Goal: Use online tool/utility: Use online tool/utility

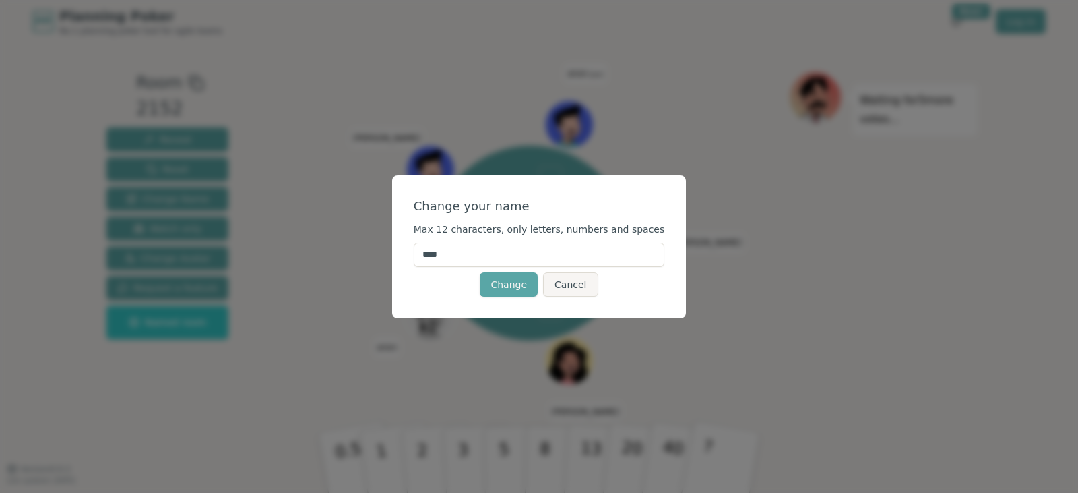
drag, startPoint x: 477, startPoint y: 247, endPoint x: 391, endPoint y: 231, distance: 87.7
click at [391, 231] on div "Change your name Max 12 characters, only letters, numbers and spaces **** Chang…" at bounding box center [539, 246] width 1078 height 493
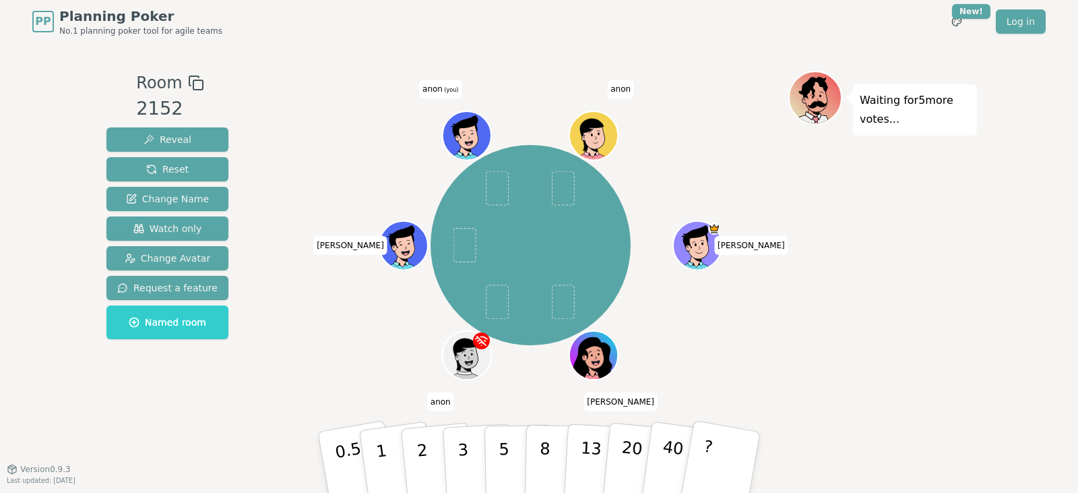
click at [465, 91] on div at bounding box center [530, 83] width 515 height 24
click at [432, 85] on span "anon (you)" at bounding box center [440, 89] width 42 height 19
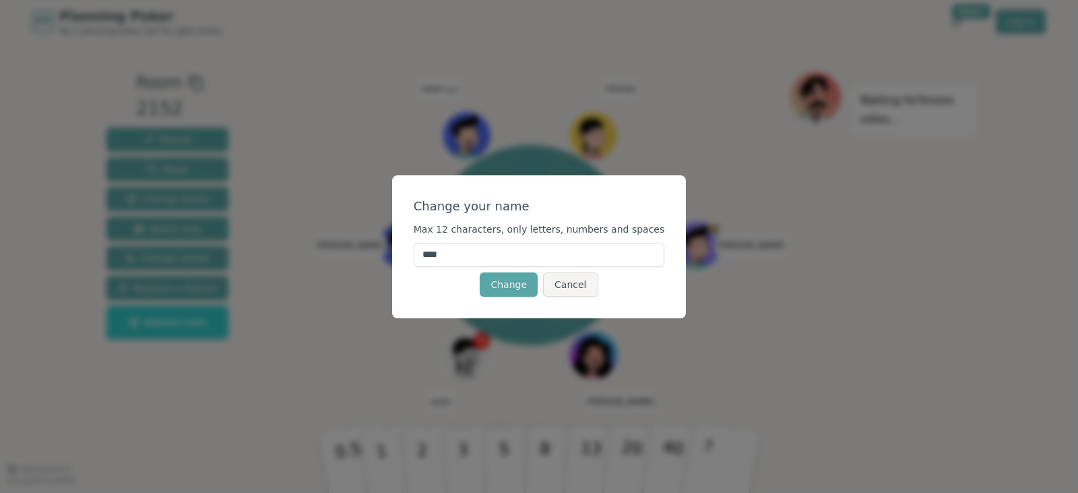
drag, startPoint x: 468, startPoint y: 261, endPoint x: 438, endPoint y: 254, distance: 31.1
click at [438, 254] on input "****" at bounding box center [539, 255] width 251 height 24
type input "******"
click at [508, 283] on button "Change" at bounding box center [509, 284] width 58 height 24
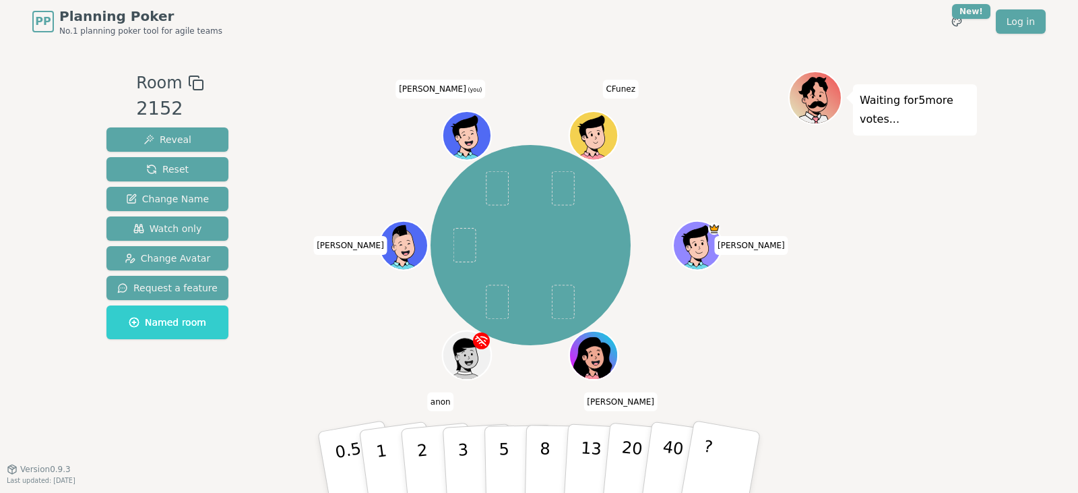
click at [458, 128] on icon at bounding box center [466, 128] width 26 height 26
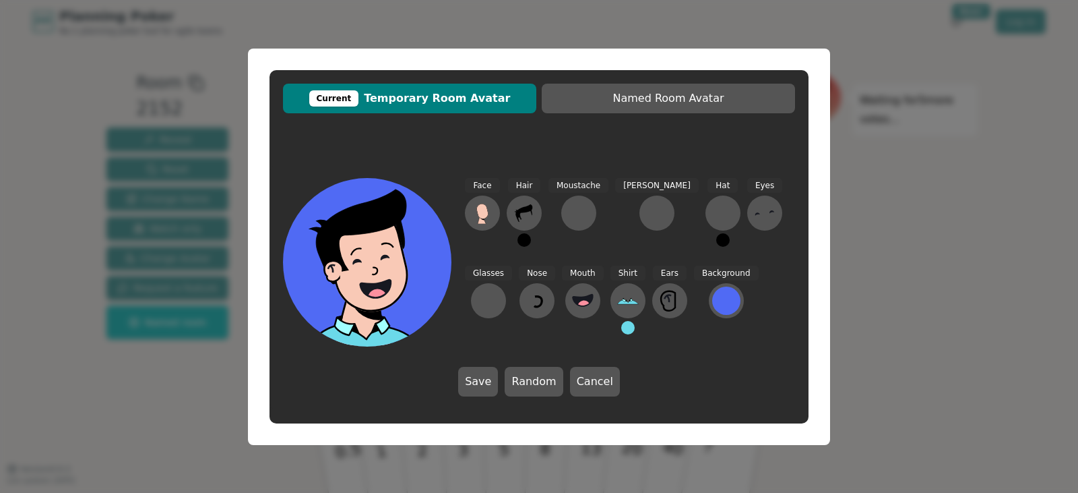
click at [946, 196] on div "Current Temporary Room Avatar Named Room Avatar Face Hair Moustache [PERSON_NAM…" at bounding box center [539, 246] width 1078 height 493
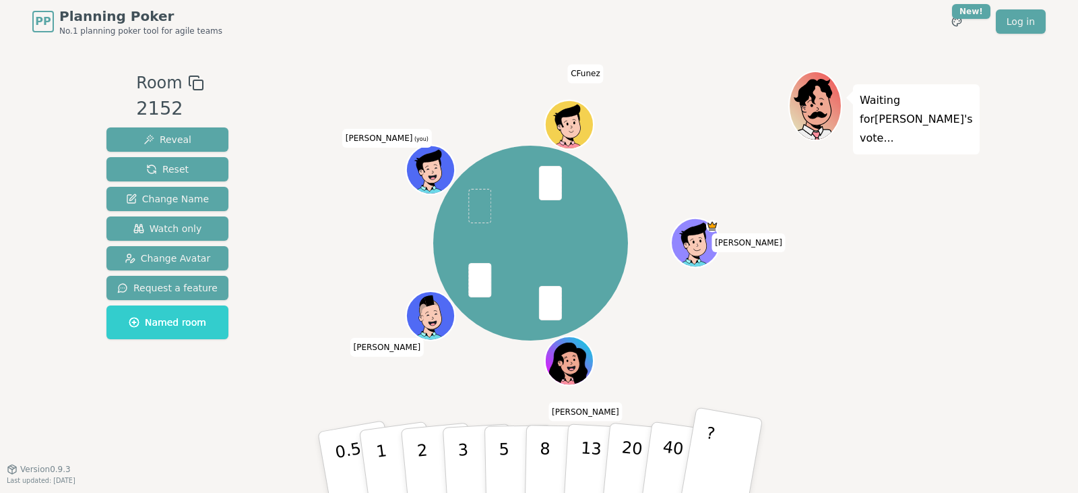
click at [714, 455] on button "?" at bounding box center [721, 461] width 84 height 111
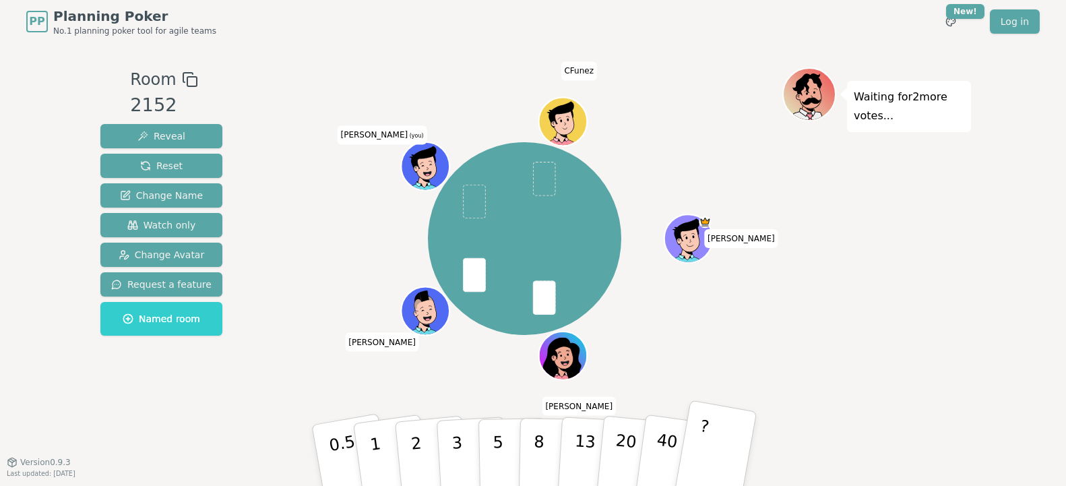
click at [707, 431] on button "?" at bounding box center [715, 455] width 84 height 111
click at [408, 134] on span "(you)" at bounding box center [416, 136] width 16 height 6
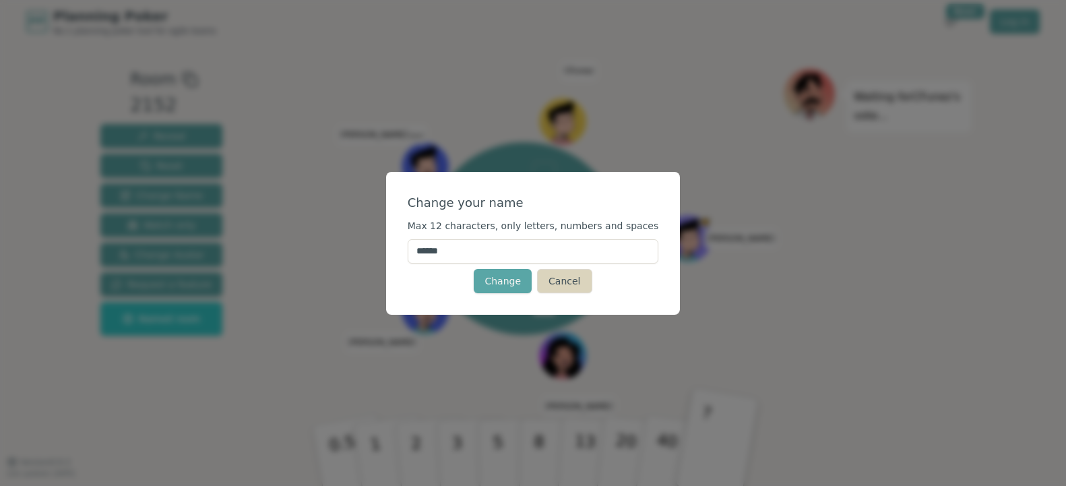
click at [577, 286] on button "Cancel" at bounding box center [564, 281] width 55 height 24
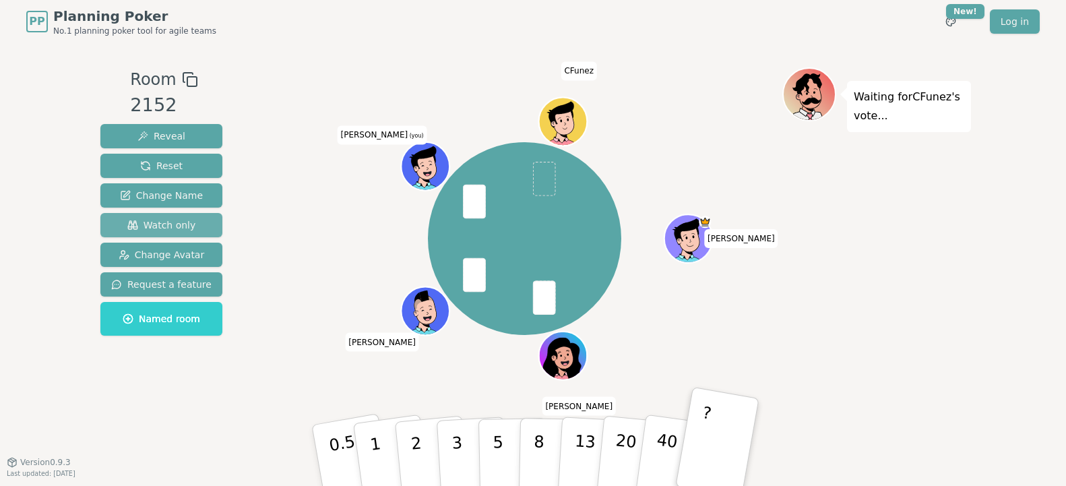
click at [165, 230] on span "Watch only" at bounding box center [161, 224] width 69 height 13
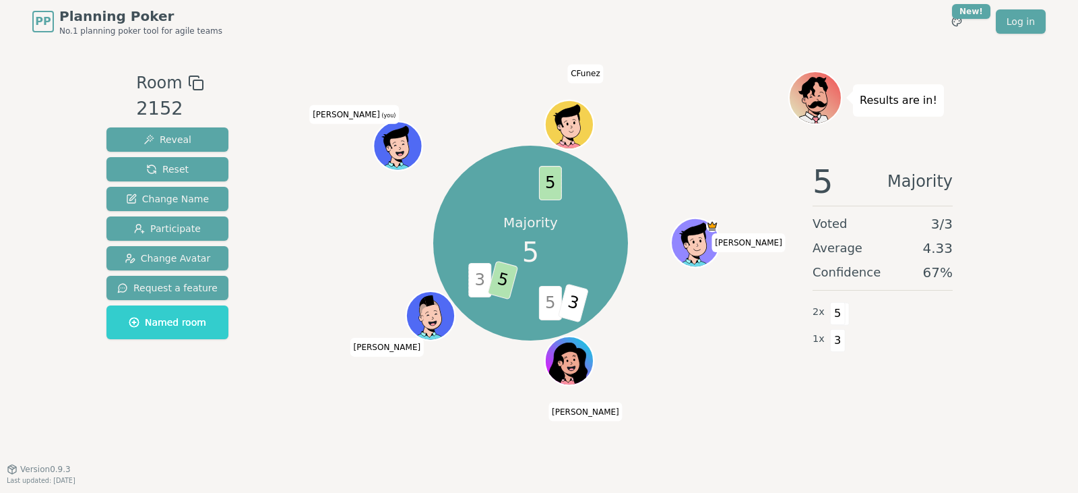
click at [548, 184] on span "5" at bounding box center [549, 183] width 23 height 34
drag, startPoint x: 548, startPoint y: 184, endPoint x: 555, endPoint y: 192, distance: 11.0
click at [555, 192] on span "5" at bounding box center [549, 183] width 23 height 34
